Goal: Transaction & Acquisition: Book appointment/travel/reservation

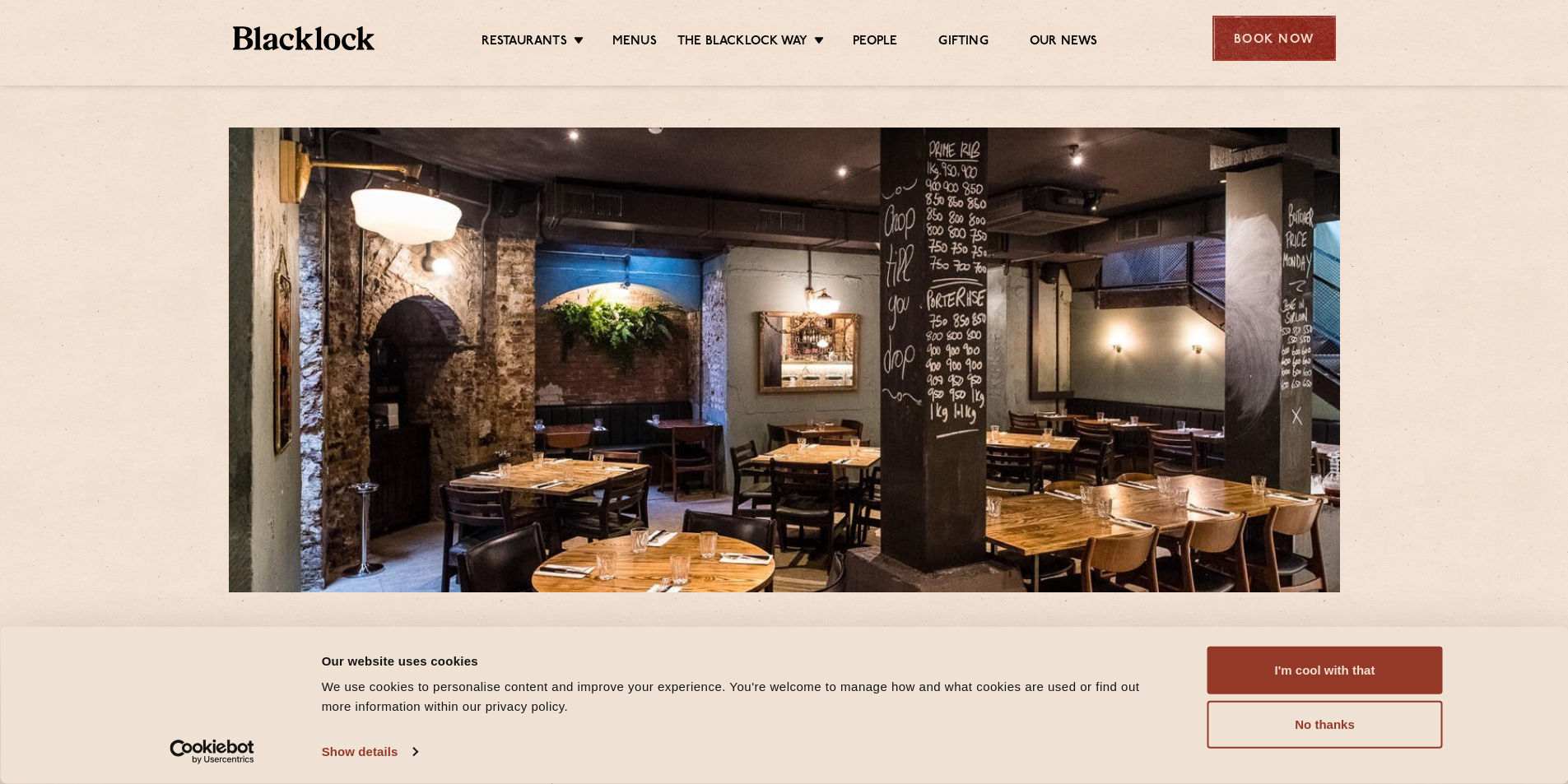
click at [1253, 50] on div "Book Now" at bounding box center [1274, 39] width 123 height 45
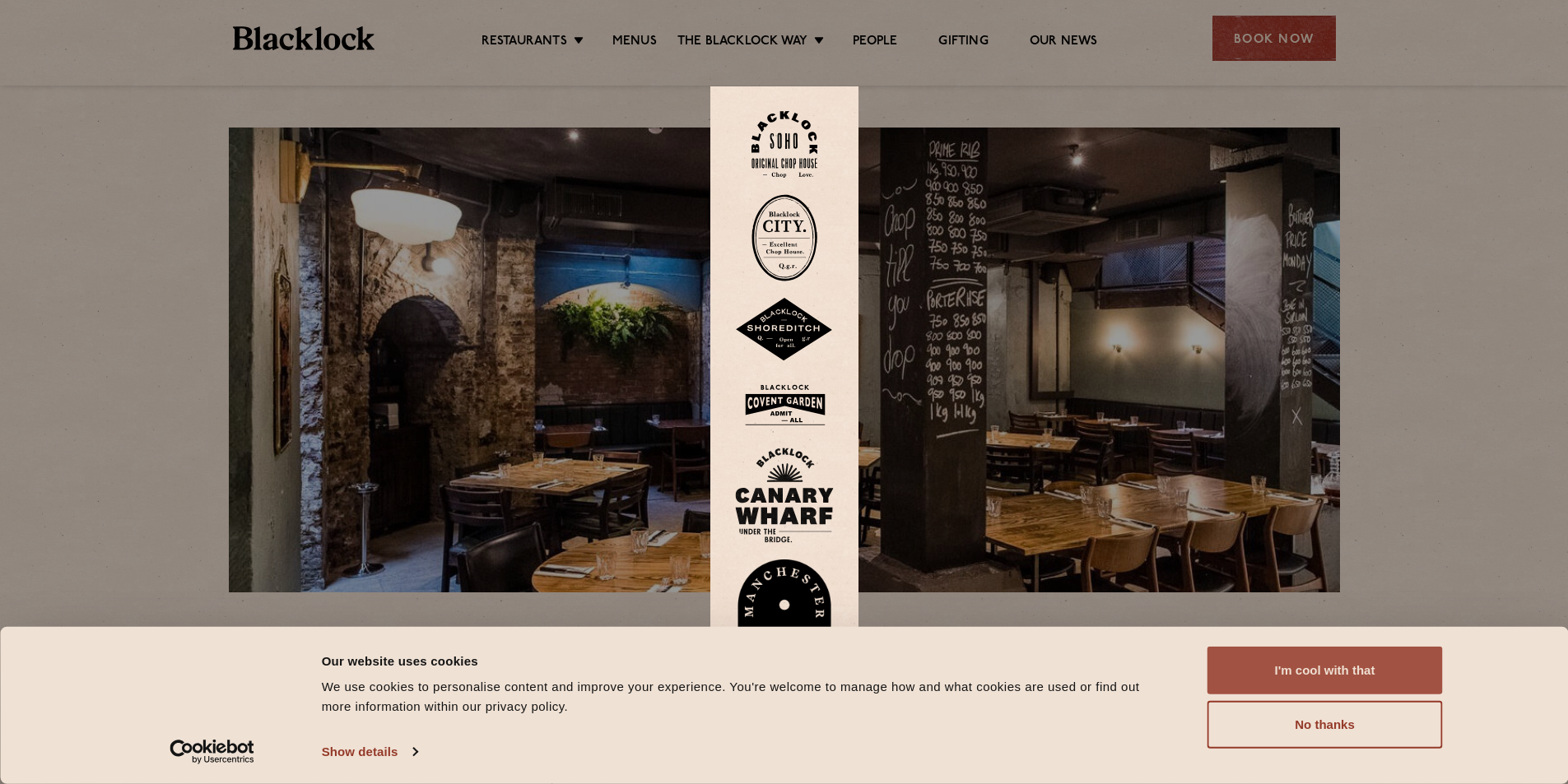
click at [1305, 669] on button "I'm cool with that" at bounding box center [1325, 670] width 236 height 47
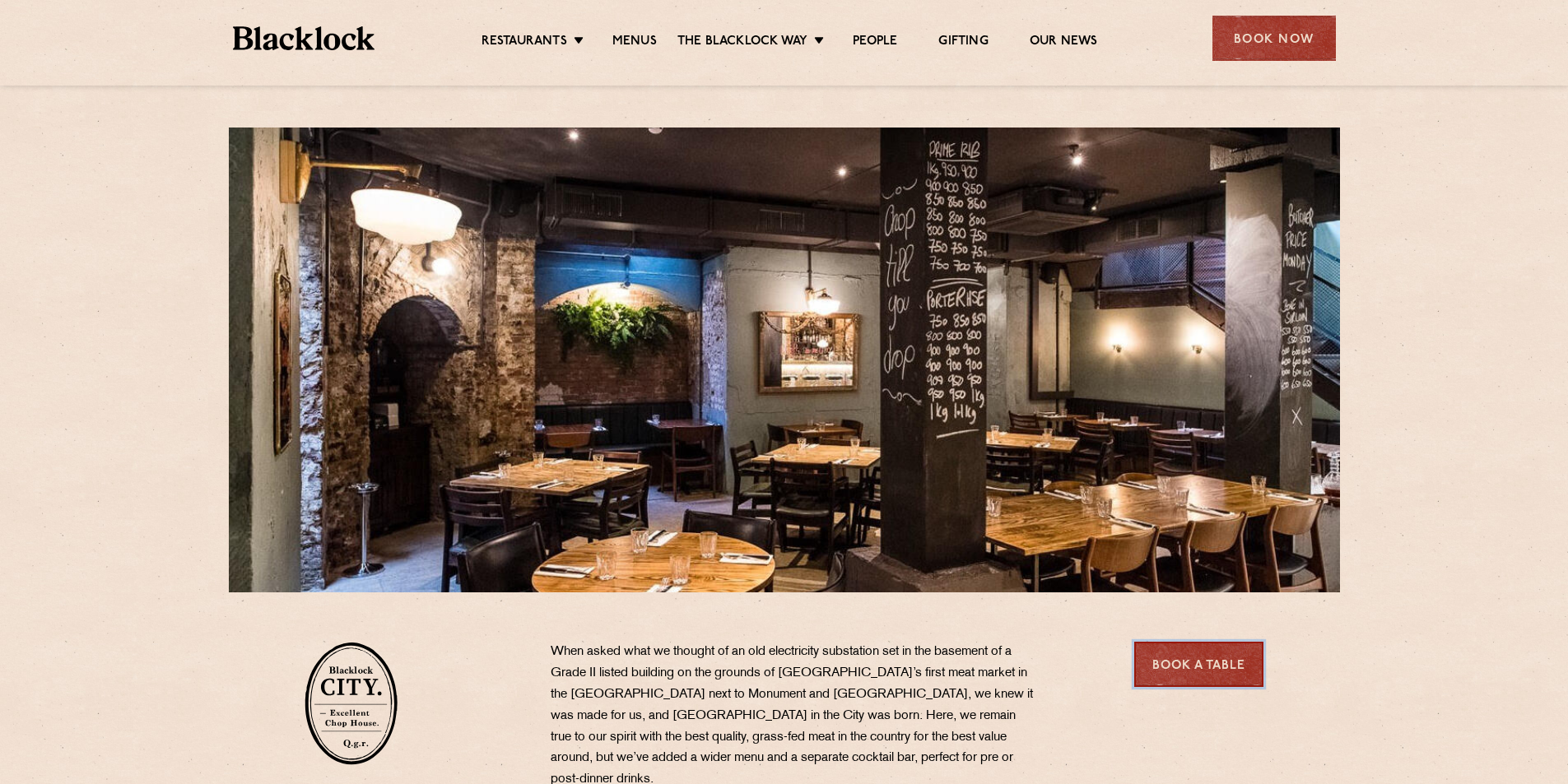
click at [1194, 670] on link "Book a Table" at bounding box center [1199, 665] width 129 height 45
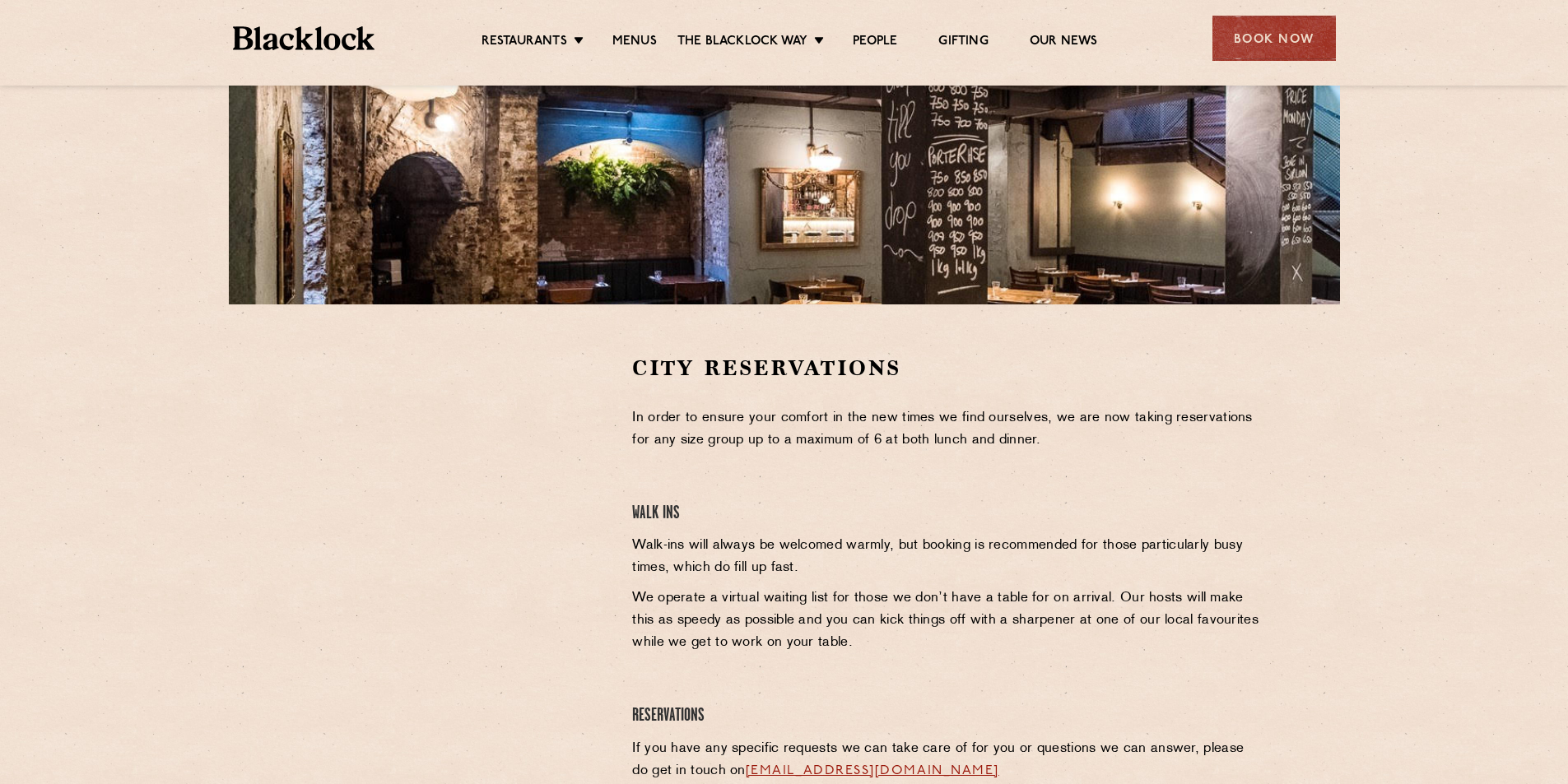
scroll to position [330, 0]
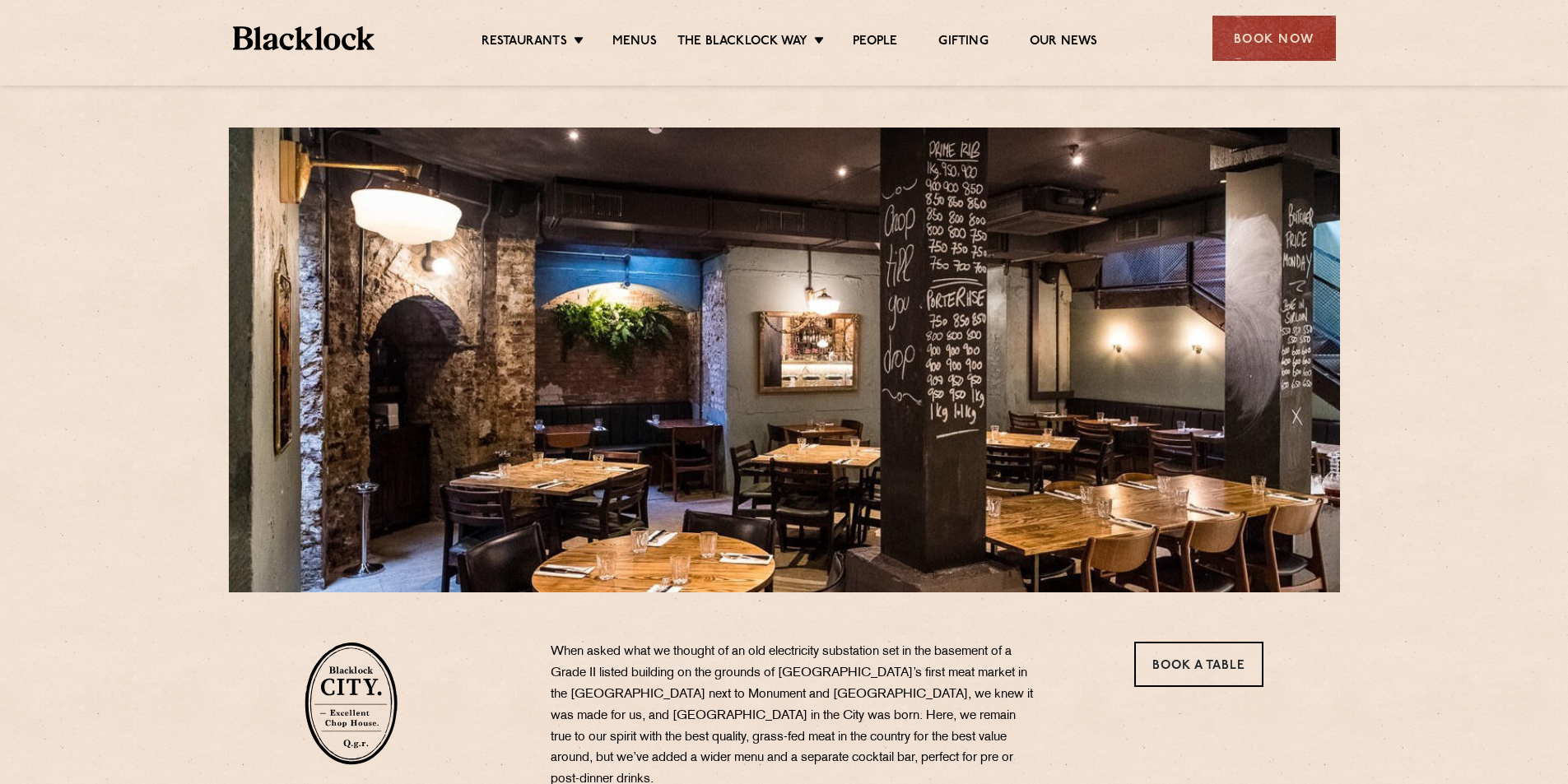
drag, startPoint x: 1266, startPoint y: 30, endPoint x: 1255, endPoint y: 63, distance: 34.8
click at [1266, 31] on div "Book Now" at bounding box center [1274, 39] width 123 height 45
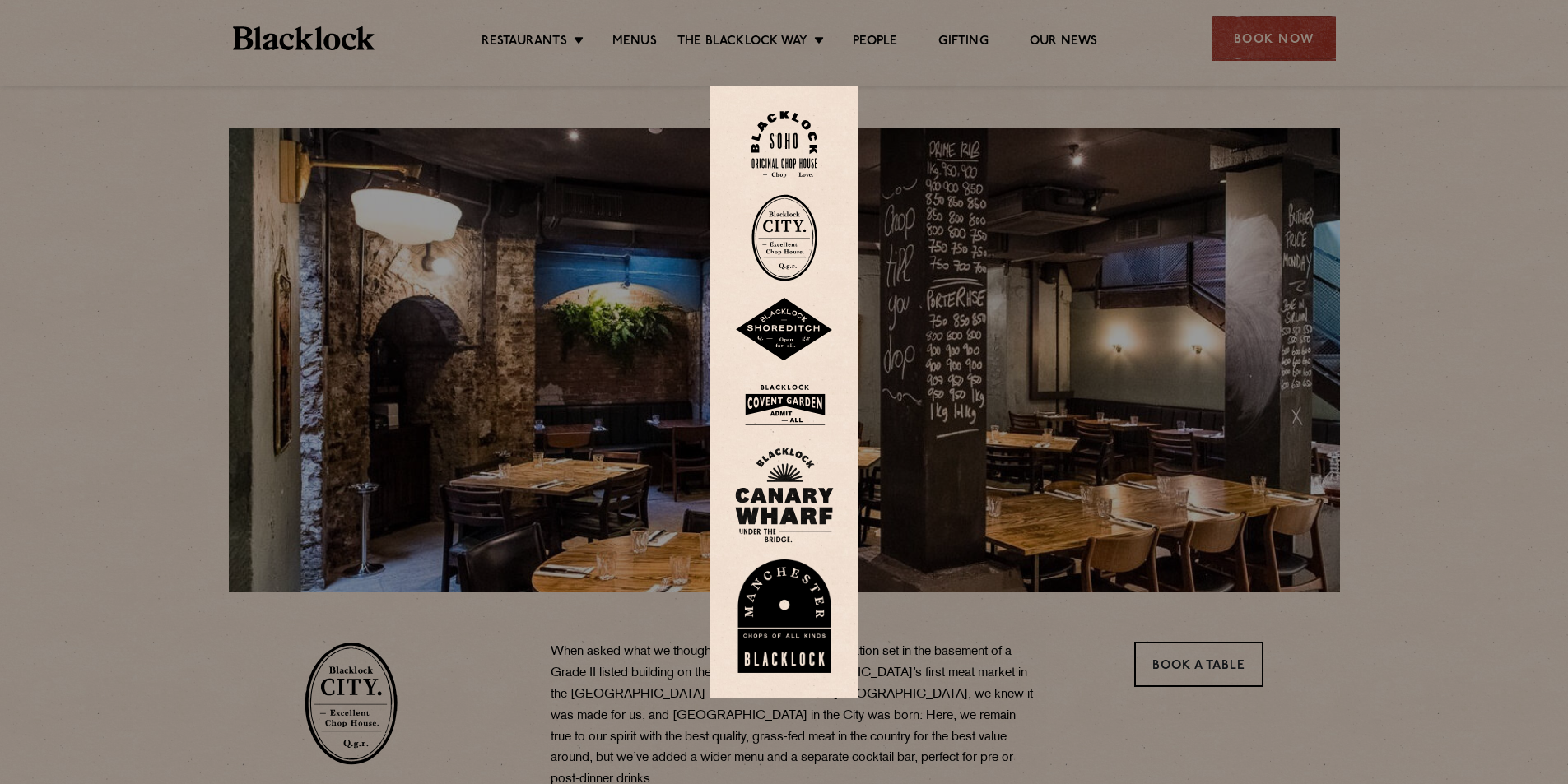
click at [785, 238] on img at bounding box center [784, 238] width 66 height 87
